Goal: Information Seeking & Learning: Check status

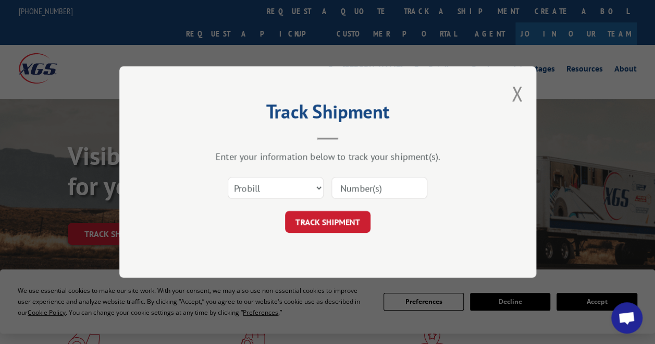
type input "17672155"
click at [348, 222] on button "TRACK SHIPMENT" at bounding box center [328, 222] width 86 height 22
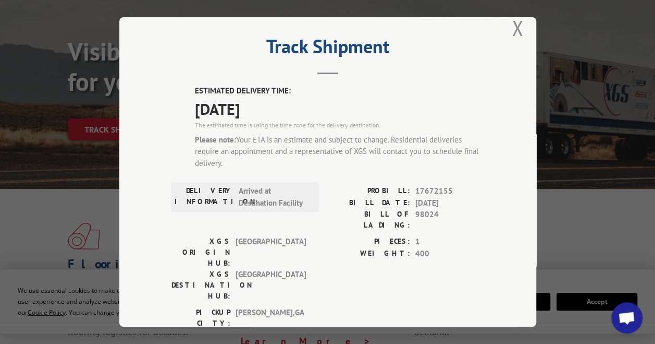
scroll to position [10, 0]
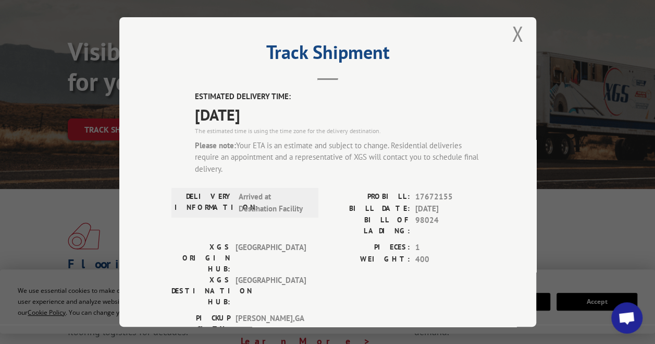
click at [584, 36] on div "Track Shipment ESTIMATED DELIVERY TIME: [DATE] The estimated time is using the …" at bounding box center [327, 172] width 655 height 344
click at [512, 34] on button "Close modal" at bounding box center [517, 34] width 11 height 28
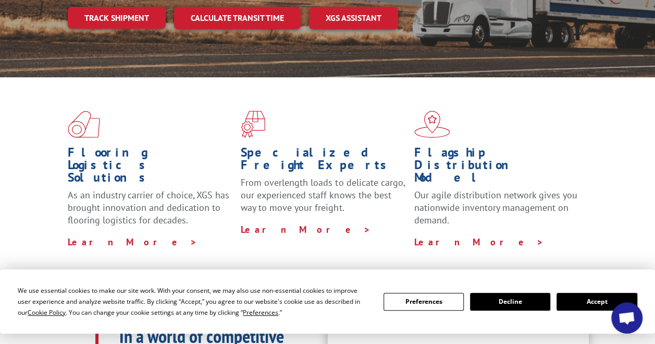
scroll to position [313, 0]
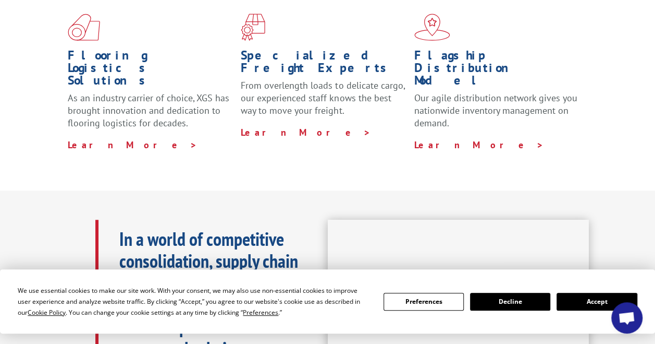
click at [586, 302] on button "Accept" at bounding box center [597, 302] width 80 height 18
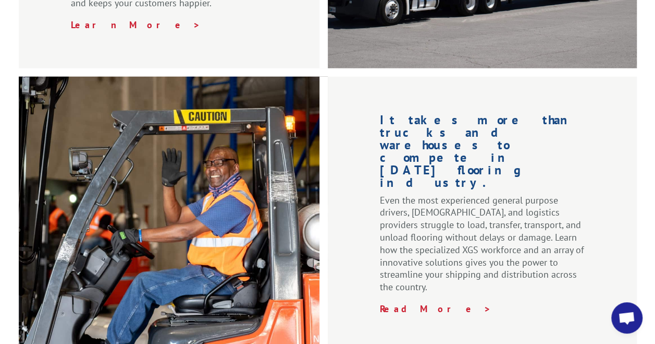
scroll to position [1576, 0]
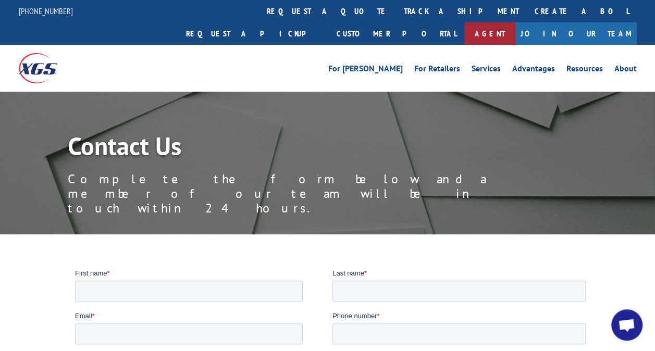
click at [516, 22] on link "Agent" at bounding box center [490, 33] width 51 height 22
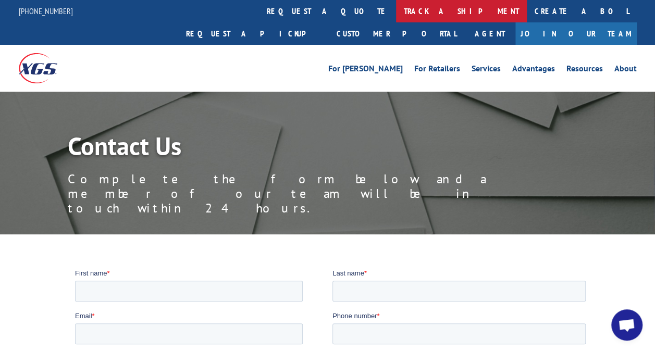
click at [396, 9] on link "track a shipment" at bounding box center [461, 11] width 131 height 22
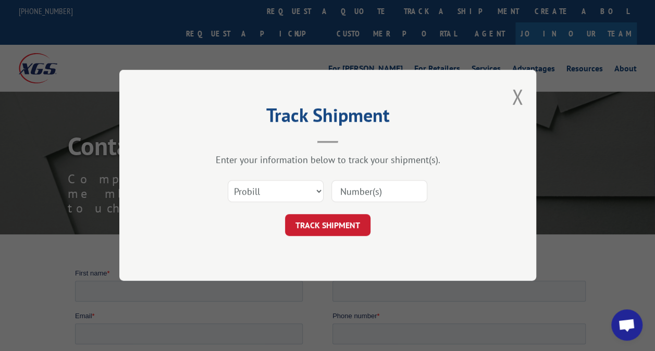
click at [381, 194] on input at bounding box center [380, 192] width 96 height 22
type input "17672155"
click at [326, 229] on button "TRACK SHIPMENT" at bounding box center [328, 226] width 86 height 22
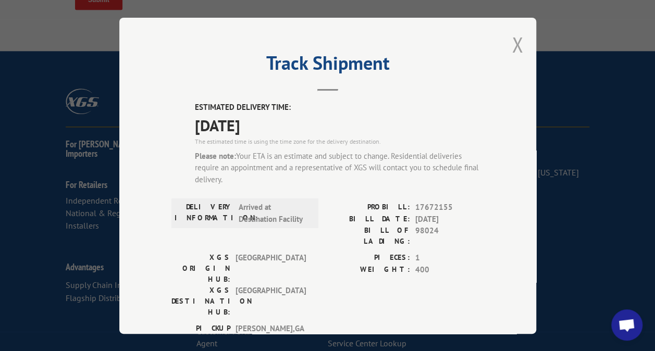
click at [515, 45] on button "Close modal" at bounding box center [517, 45] width 11 height 28
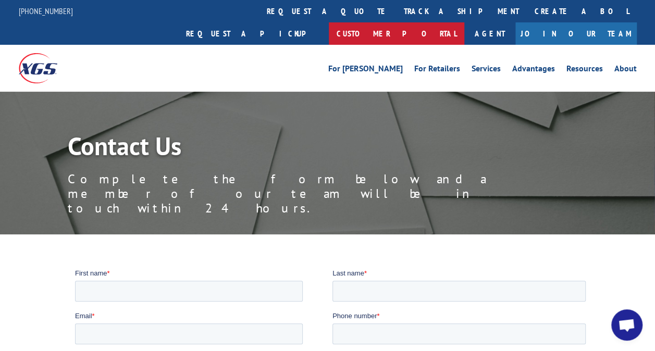
click at [465, 22] on link "Customer Portal" at bounding box center [397, 33] width 136 height 22
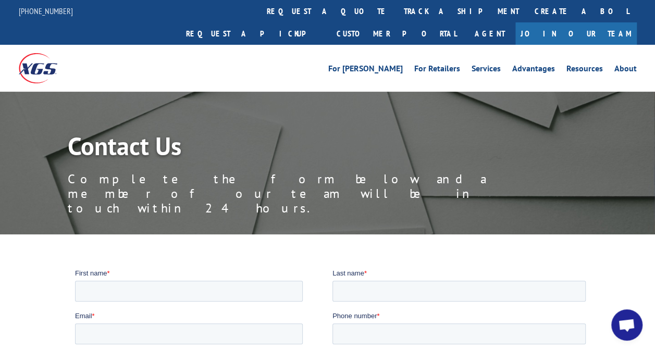
drag, startPoint x: 288, startPoint y: 10, endPoint x: 288, endPoint y: 26, distance: 15.7
click at [396, 10] on link "track a shipment" at bounding box center [461, 11] width 131 height 22
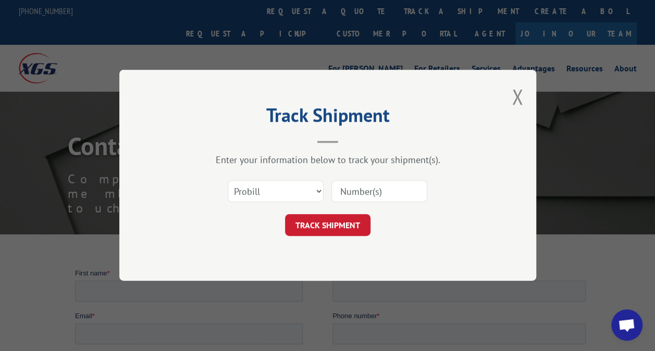
click at [345, 194] on input at bounding box center [380, 192] width 96 height 22
type input "17672155"
click at [303, 225] on button "TRACK SHIPMENT" at bounding box center [328, 226] width 86 height 22
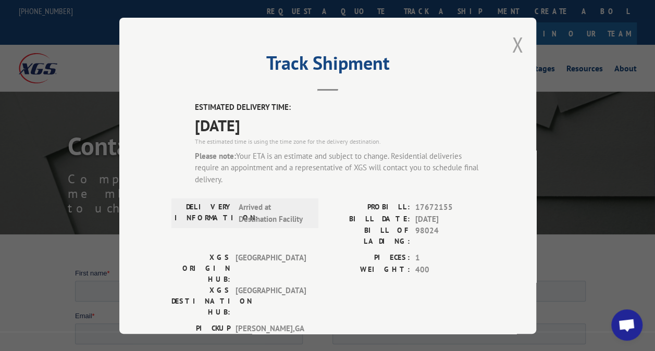
click at [513, 39] on button "Close modal" at bounding box center [517, 45] width 11 height 28
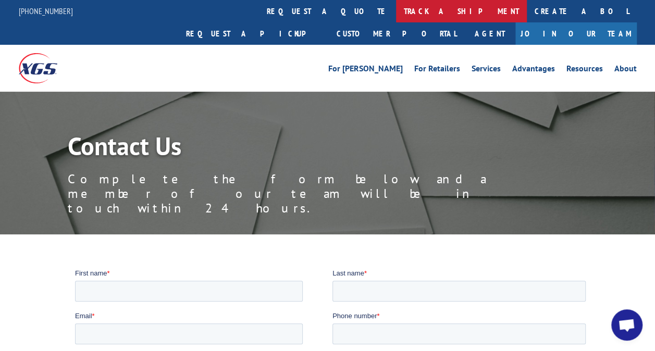
click at [396, 13] on link "track a shipment" at bounding box center [461, 11] width 131 height 22
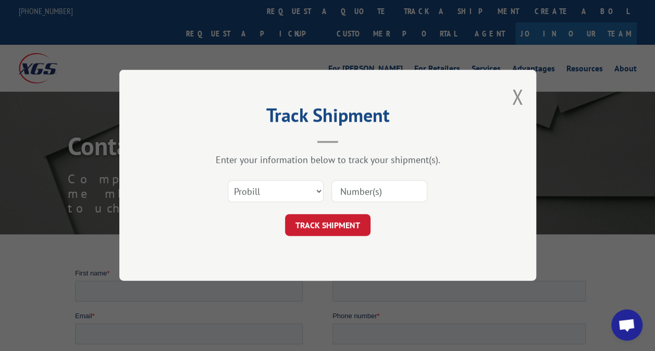
click at [344, 192] on input at bounding box center [380, 192] width 96 height 22
type input "17672155"
click at [327, 228] on button "TRACK SHIPMENT" at bounding box center [328, 226] width 86 height 22
